Goal: Information Seeking & Learning: Check status

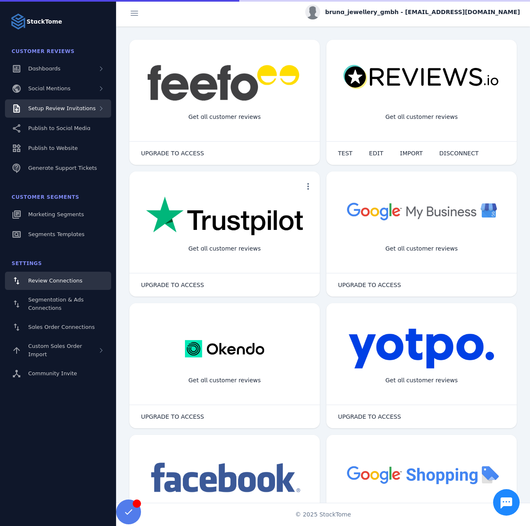
click at [89, 111] on div "Setup Review Invitations" at bounding box center [58, 108] width 106 height 18
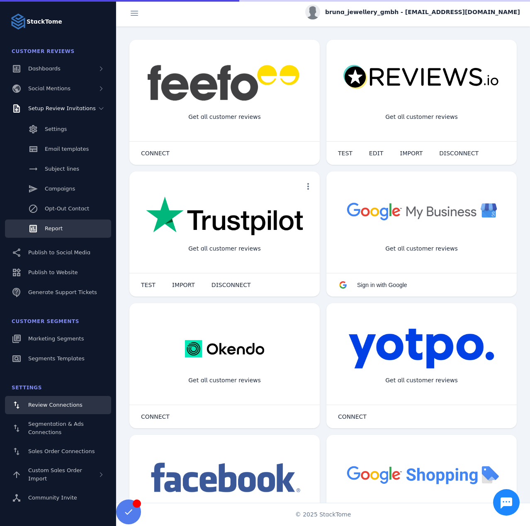
click at [52, 230] on span "Report" at bounding box center [54, 229] width 18 height 6
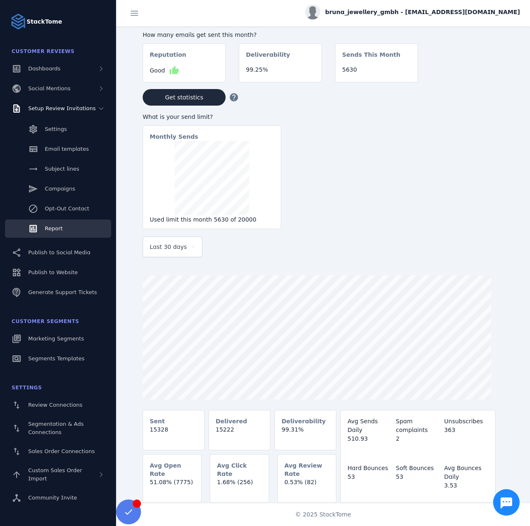
click at [163, 255] on div "Last 30 days" at bounding box center [173, 247] width 46 height 20
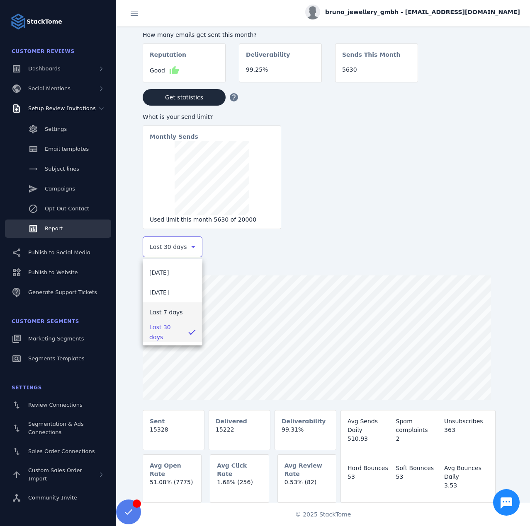
click at [169, 308] on span "Last 7 days" at bounding box center [166, 313] width 34 height 10
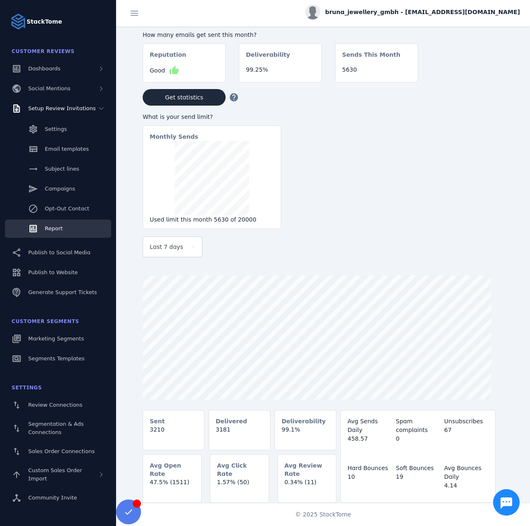
click at [436, 14] on span "bruna_jewellery_gmbh - [EMAIL_ADDRESS][DOMAIN_NAME]" at bounding box center [422, 12] width 195 height 9
click at [475, 79] on icon at bounding box center [472, 79] width 7 height 7
